Goal: Task Accomplishment & Management: Manage account settings

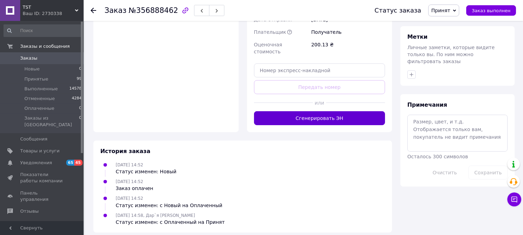
click at [339, 125] on button "Сгенерировать ЭН" at bounding box center [319, 118] width 131 height 14
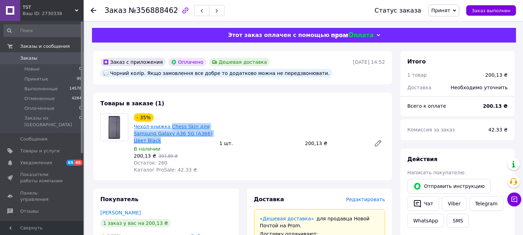
drag, startPoint x: 168, startPoint y: 145, endPoint x: 173, endPoint y: 130, distance: 15.6
click at [173, 130] on span "Чехол-книжка Chess Skin для Samsung Galaxy A36 5G (A366) Цвет Black" at bounding box center [174, 133] width 80 height 21
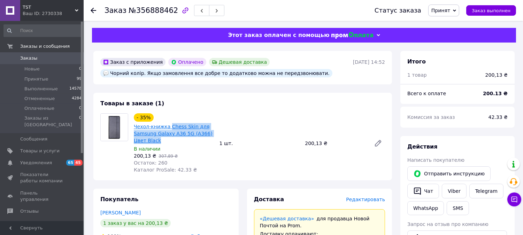
copy link "Chess Skin для Samsung Galaxy A36 5G (A366) Цвет Black"
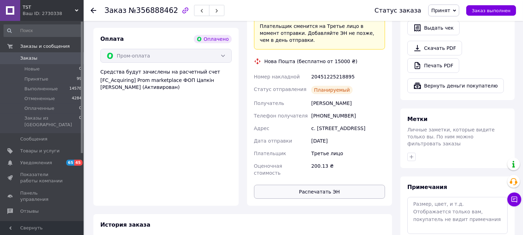
scroll to position [349, 0]
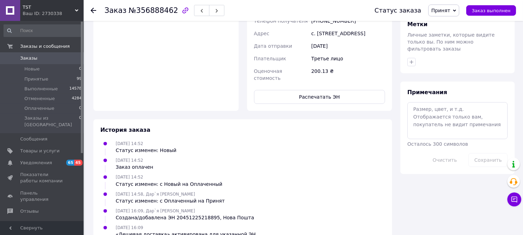
click at [90, 12] on div "Заказ №356888462 Статус заказа Принят Выполнен Отменен Оплаченный Заказ выполнен" at bounding box center [304, 10] width 440 height 21
click at [92, 9] on icon at bounding box center [94, 11] width 6 height 6
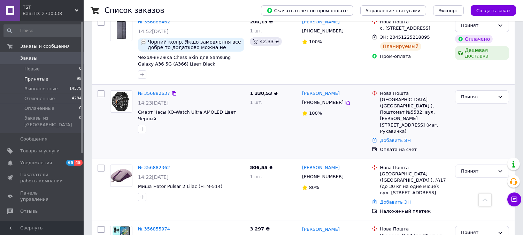
scroll to position [193, 0]
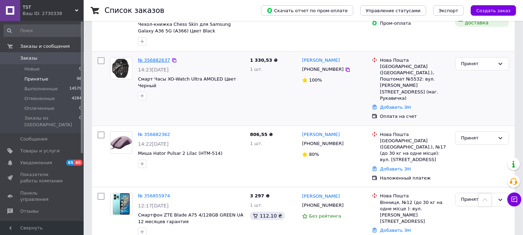
click at [152, 62] on link "№ 356882637" at bounding box center [154, 60] width 32 height 5
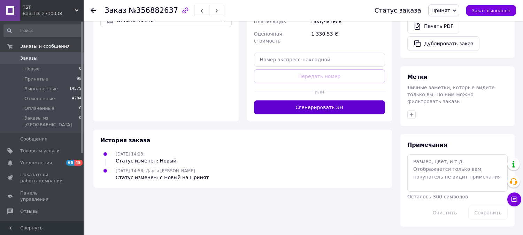
click at [330, 100] on button "Сгенерировать ЭН" at bounding box center [319, 107] width 131 height 14
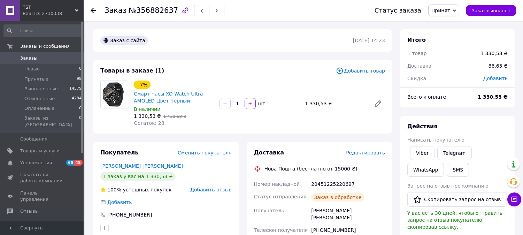
click at [93, 9] on icon at bounding box center [94, 11] width 6 height 6
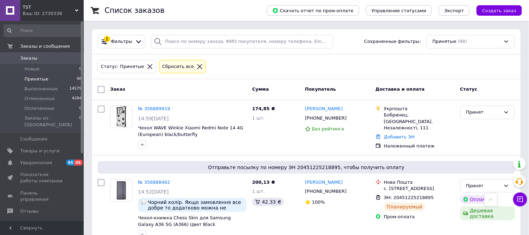
drag, startPoint x: 152, startPoint y: 96, endPoint x: 195, endPoint y: 95, distance: 42.9
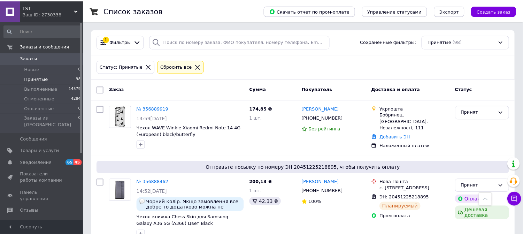
scroll to position [251, 0]
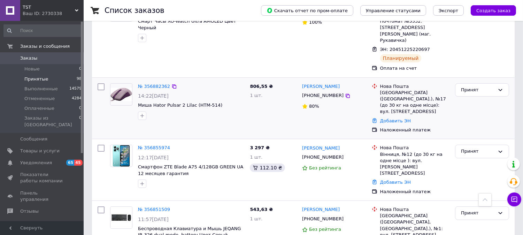
click at [135, 108] on div "№ 356882362 14:22[DATE] [PERSON_NAME] Pulsar 2 Lilac (HTM-514)" at bounding box center [191, 102] width 112 height 42
click at [146, 112] on button "button" at bounding box center [142, 116] width 8 height 8
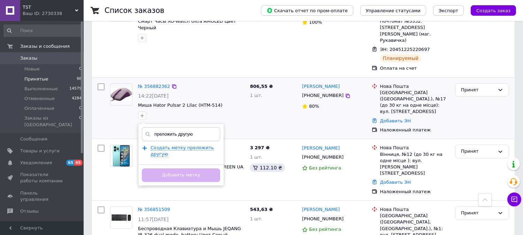
drag, startPoint x: 162, startPoint y: 124, endPoint x: 166, endPoint y: 125, distance: 3.9
click at [162, 127] on input "преложить другую" at bounding box center [181, 134] width 78 height 14
type input "предложить другую"
click at [162, 145] on span "Создать метку предложить другую" at bounding box center [175, 151] width 49 height 12
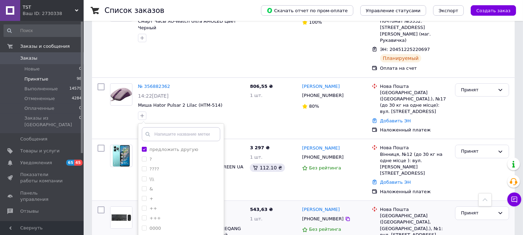
scroll to position [329, 0]
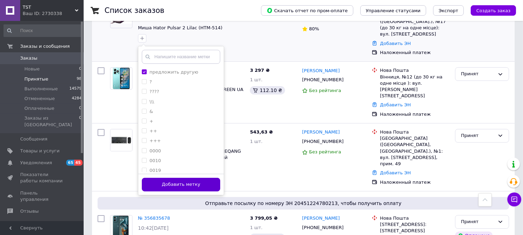
click at [188, 178] on button "Добавить метку" at bounding box center [181, 185] width 78 height 14
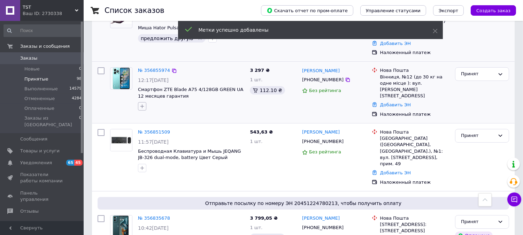
click at [142, 105] on icon "button" at bounding box center [142, 107] width 4 height 4
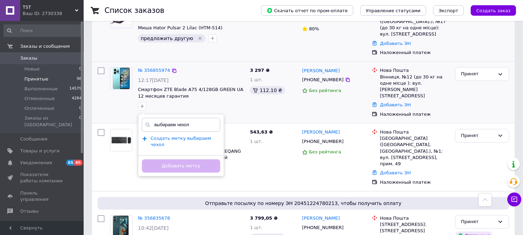
type input "выбираем чехол"
click at [194, 136] on span "Создать метку выбираем чехол" at bounding box center [181, 142] width 61 height 12
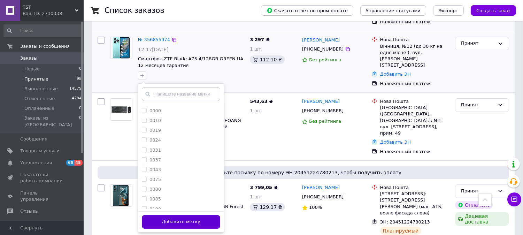
scroll to position [367, 0]
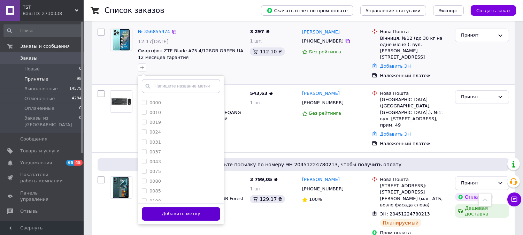
click at [197, 207] on button "Добавить метку" at bounding box center [181, 214] width 78 height 14
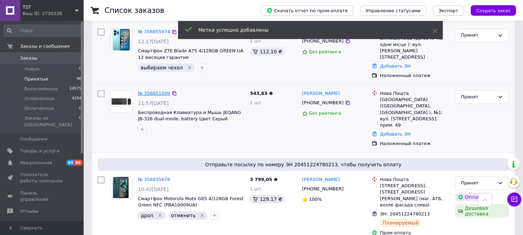
click at [149, 91] on link "№ 356851509" at bounding box center [154, 93] width 32 height 5
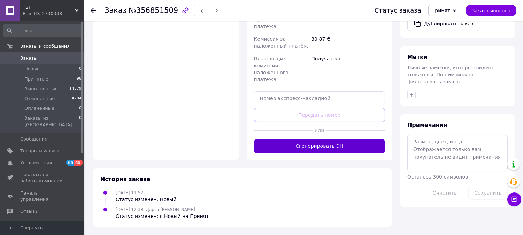
click at [331, 143] on button "Сгенерировать ЭН" at bounding box center [319, 146] width 131 height 14
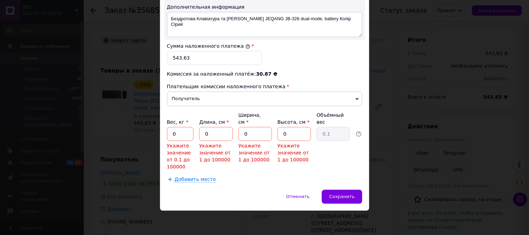
scroll to position [443, 0]
click at [175, 129] on input "0" at bounding box center [180, 134] width 27 height 14
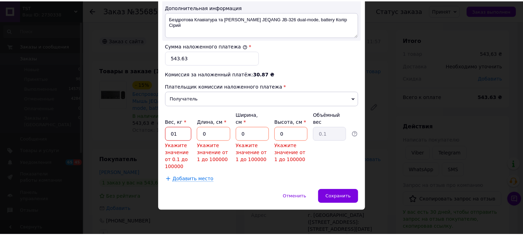
scroll to position [410, 0]
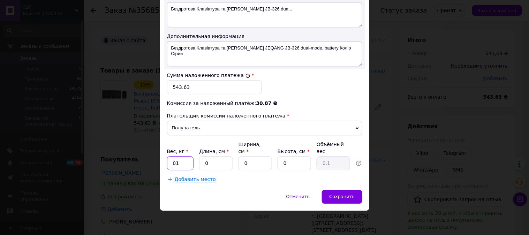
type input "01"
click at [203, 162] on input "0" at bounding box center [215, 163] width 33 height 14
type input "10"
click at [237, 159] on div "Вес, кг * 01 Длина, см * 10 Ширина, см * 0 Высота, см * 0 Объёмный вес 0.1" at bounding box center [264, 155] width 195 height 29
click at [242, 162] on input "0" at bounding box center [254, 163] width 33 height 14
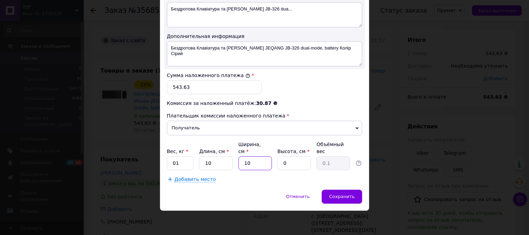
type input "10"
click at [280, 157] on input "0" at bounding box center [293, 163] width 33 height 14
type input "10"
type input "0.25"
type input "10"
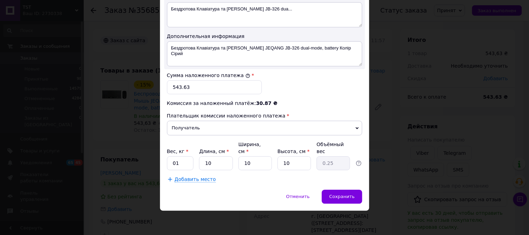
click at [321, 191] on div "Отменить   Сохранить" at bounding box center [264, 200] width 209 height 21
click at [353, 197] on span "Сохранить" at bounding box center [341, 196] width 25 height 5
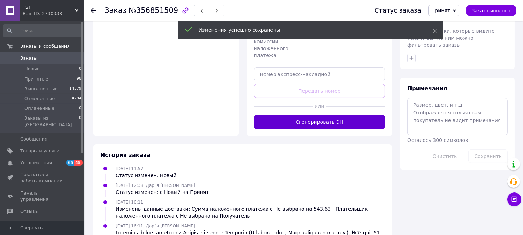
click at [324, 129] on button "Сгенерировать ЭН" at bounding box center [319, 122] width 131 height 14
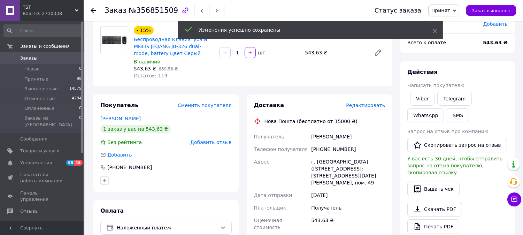
scroll to position [0, 0]
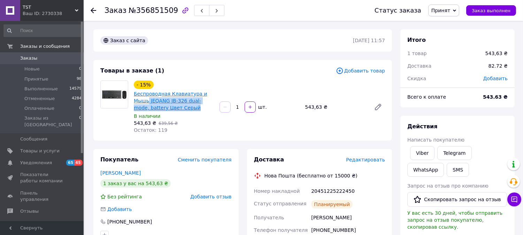
drag, startPoint x: 206, startPoint y: 112, endPoint x: 150, endPoint y: 103, distance: 56.4
click at [150, 103] on span "Беспроводная Клавиатура и Мышь JEQANG JB-326 dual-mode, battery Цвет Серый" at bounding box center [174, 100] width 80 height 21
copy link "JEQANG JB-326 dual-mode, battery Цвет Серый"
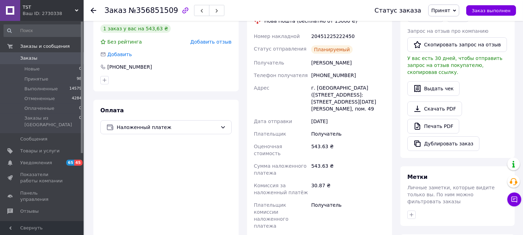
scroll to position [193, 0]
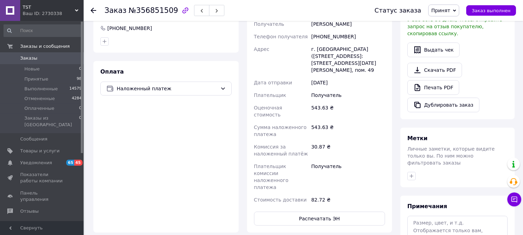
click at [90, 9] on div "Заказ №356851509 Статус заказа Принят Выполнен Отменен Оплаченный Заказ выполнен" at bounding box center [304, 10] width 440 height 21
click at [92, 9] on icon at bounding box center [94, 11] width 6 height 6
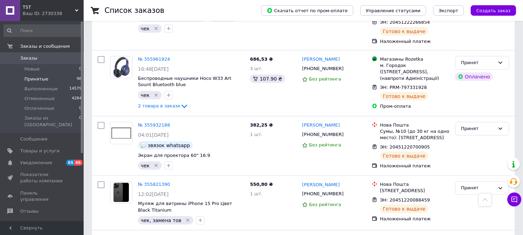
scroll to position [6353, 0]
